Goal: Task Accomplishment & Management: Manage account settings

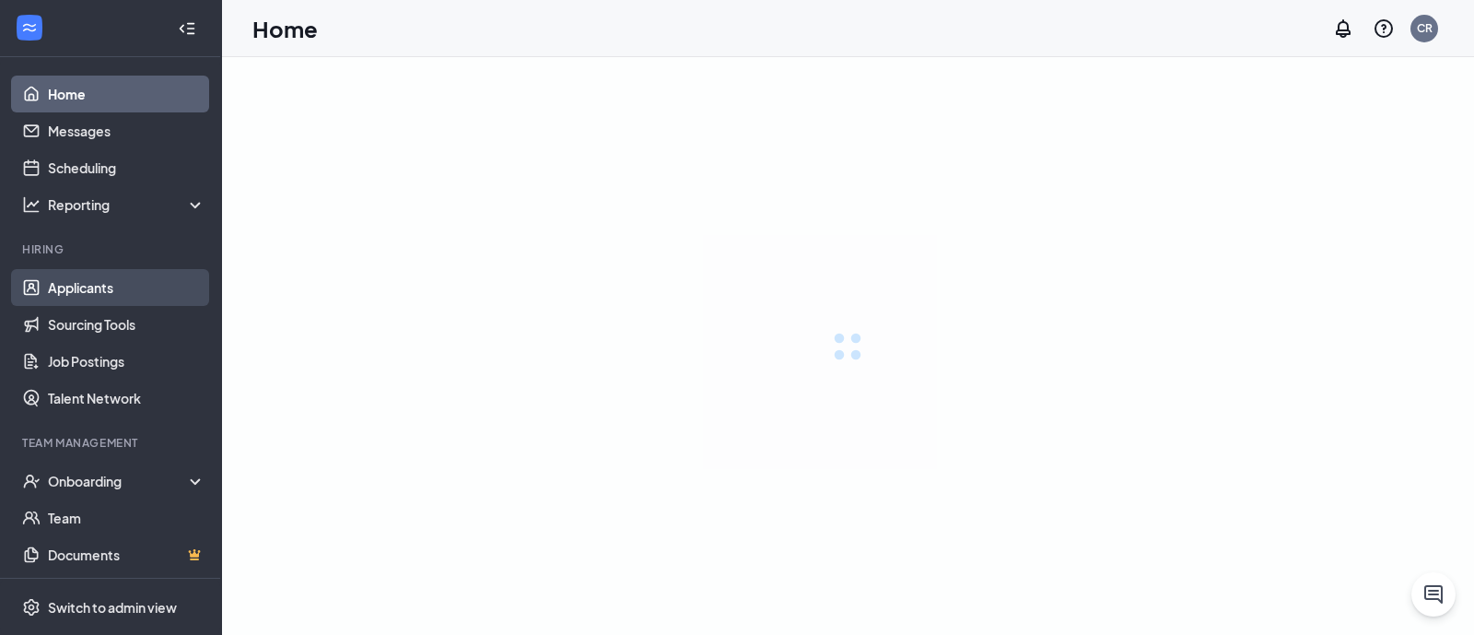
click at [105, 292] on link "Applicants" at bounding box center [127, 287] width 158 height 37
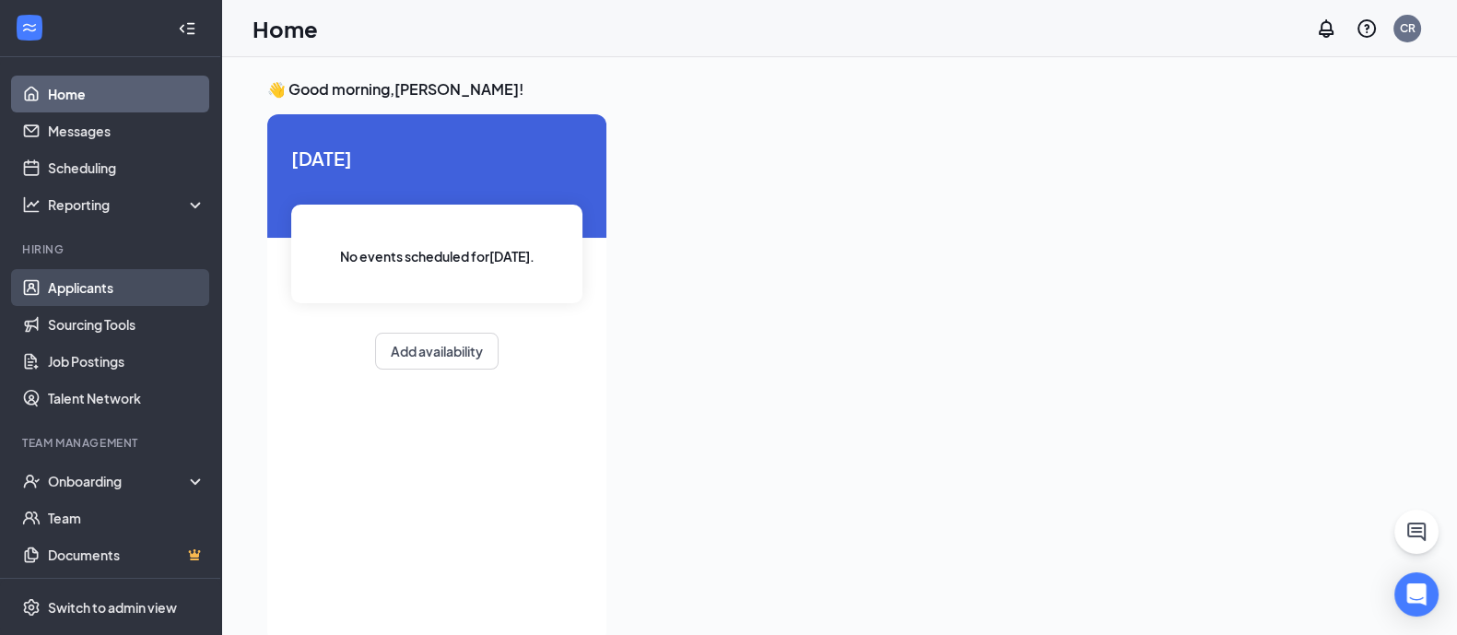
click at [50, 278] on link "Applicants" at bounding box center [127, 287] width 158 height 37
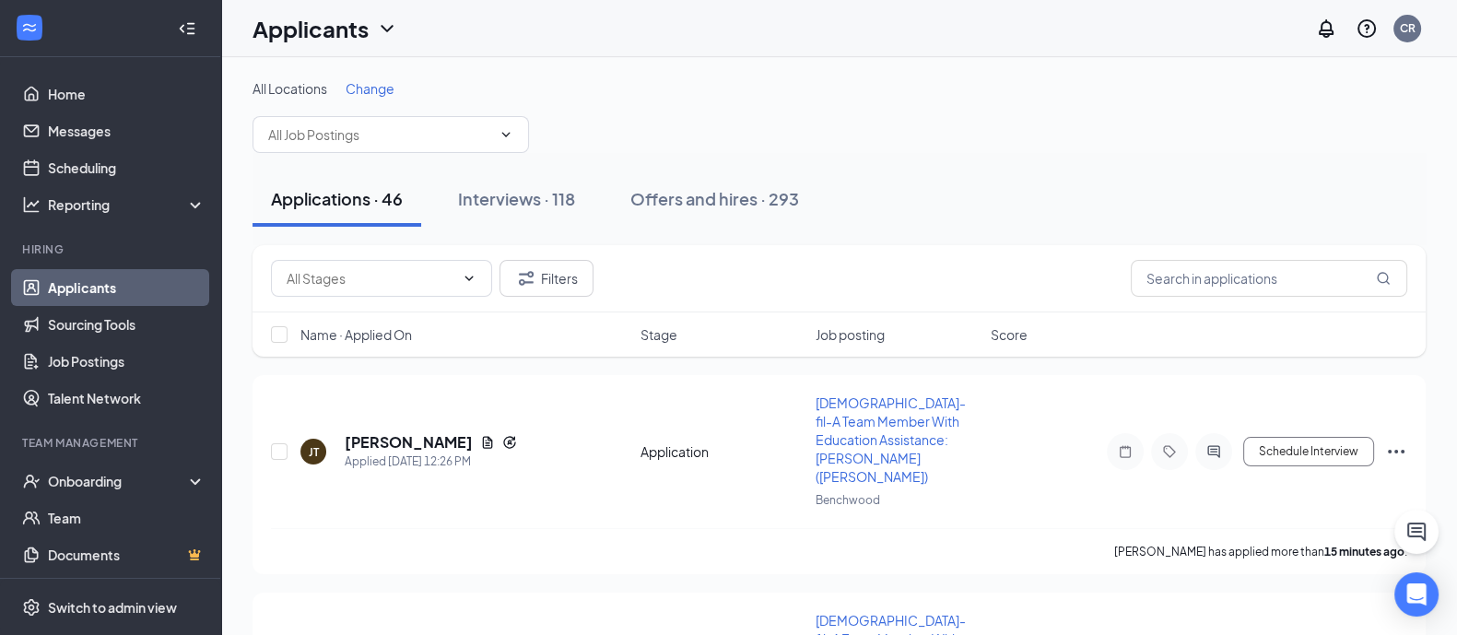
click at [378, 339] on span "Name · Applied On" at bounding box center [355, 334] width 111 height 18
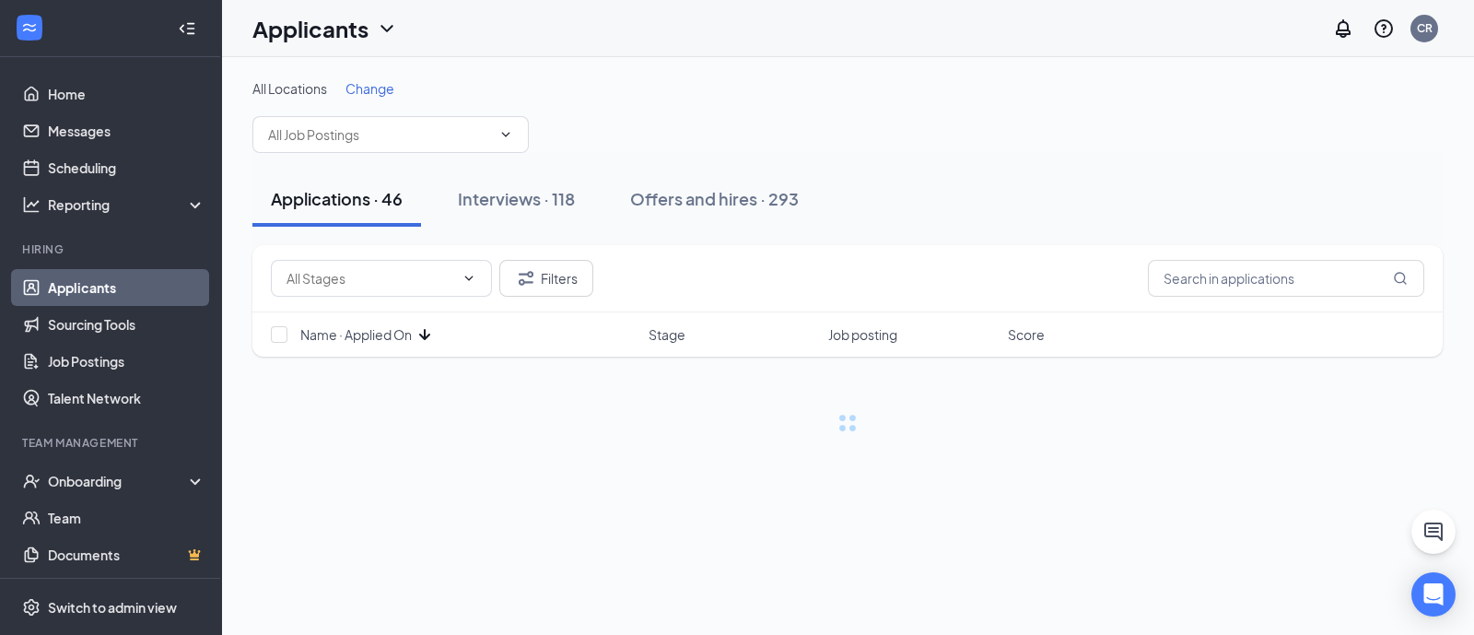
click at [378, 340] on span "Name · Applied On" at bounding box center [355, 334] width 111 height 18
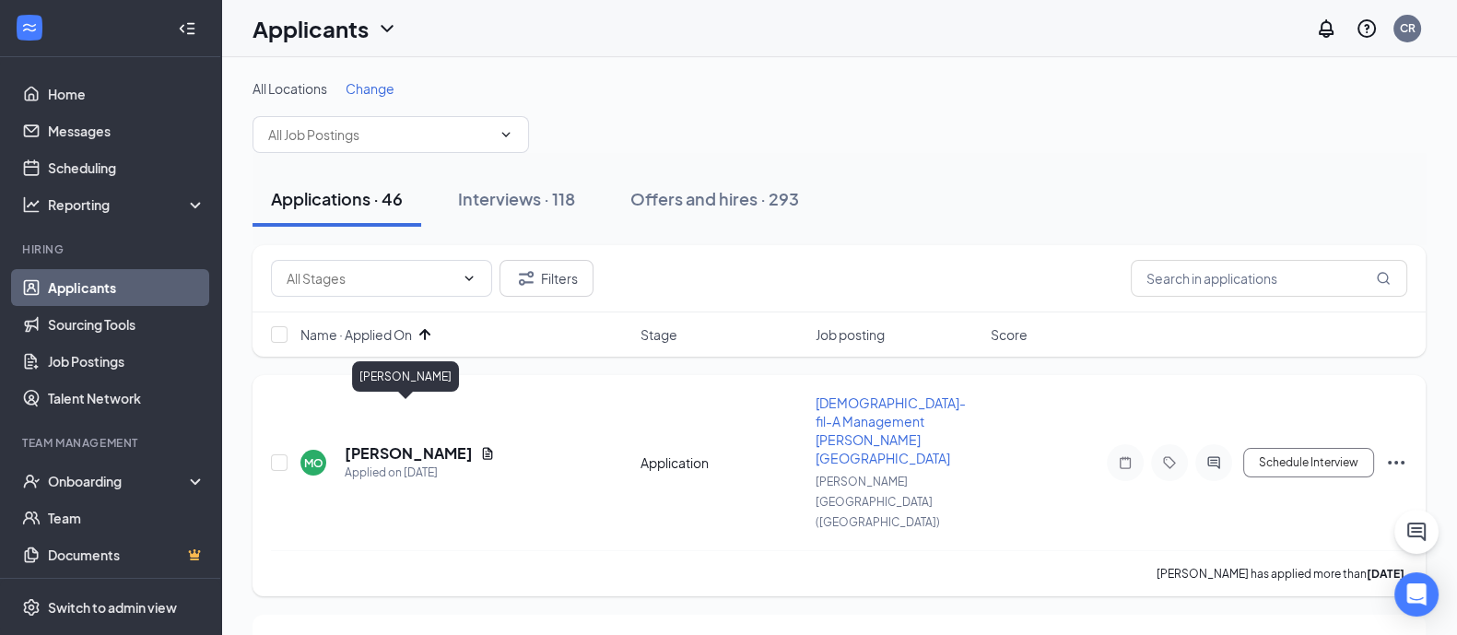
click at [371, 443] on h5 "[PERSON_NAME]" at bounding box center [409, 453] width 128 height 20
